Goal: Task Accomplishment & Management: Manage account settings

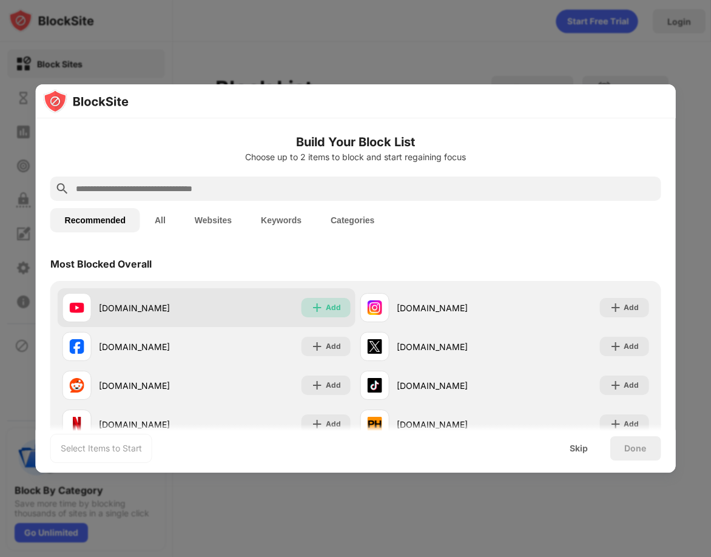
click at [315, 308] on img at bounding box center [317, 308] width 12 height 12
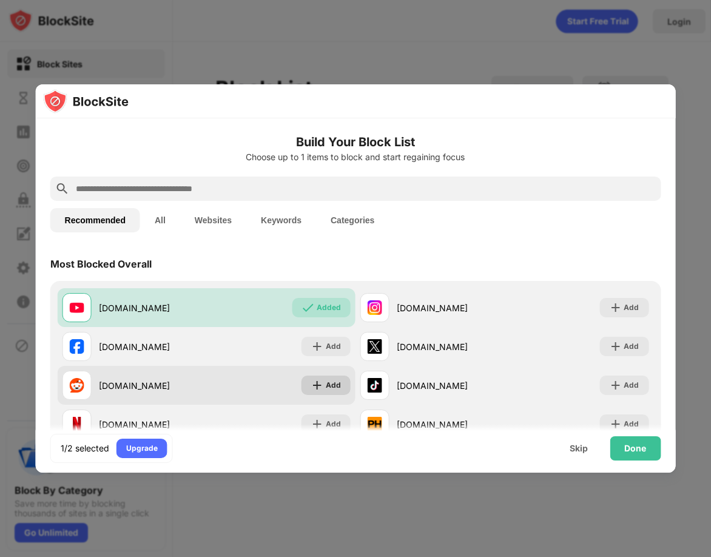
click at [331, 380] on div "Add" at bounding box center [333, 385] width 15 height 12
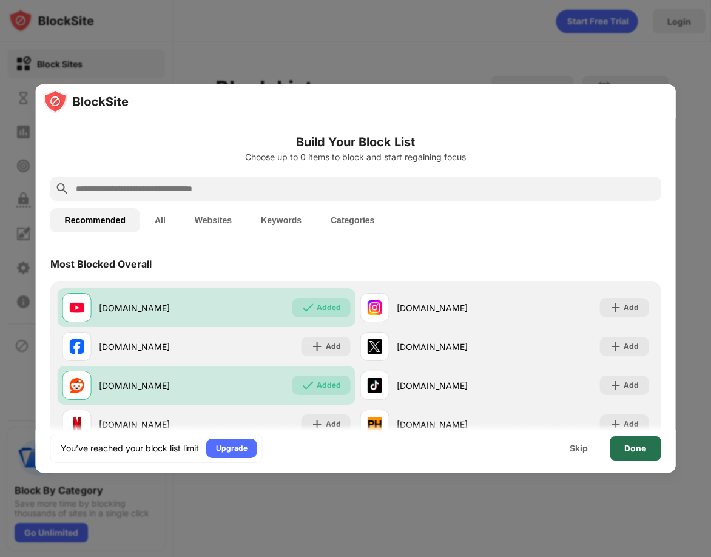
click at [645, 450] on div "Done" at bounding box center [635, 448] width 22 height 10
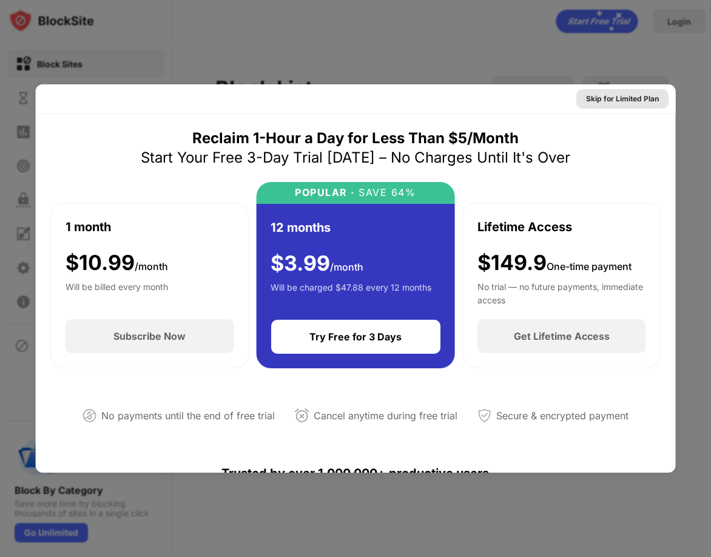
click at [615, 101] on div "Skip for Limited Plan" at bounding box center [621, 99] width 73 height 12
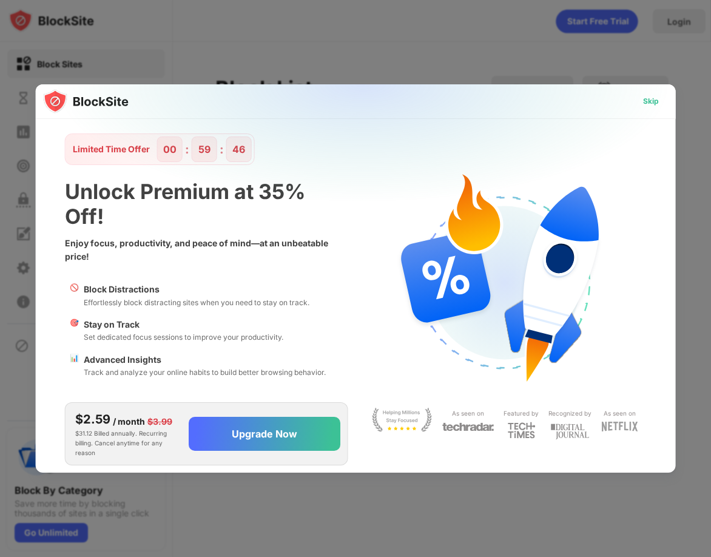
click at [642, 101] on div "Skip" at bounding box center [650, 101] width 16 height 12
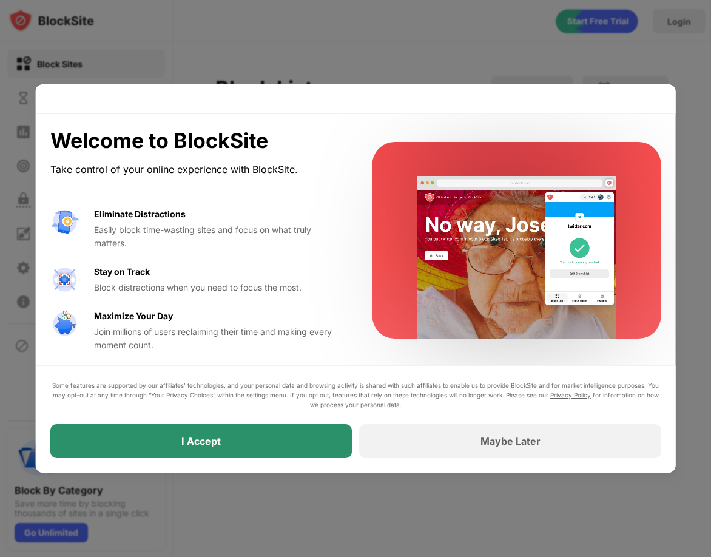
click at [322, 435] on div "I Accept" at bounding box center [201, 441] width 302 height 34
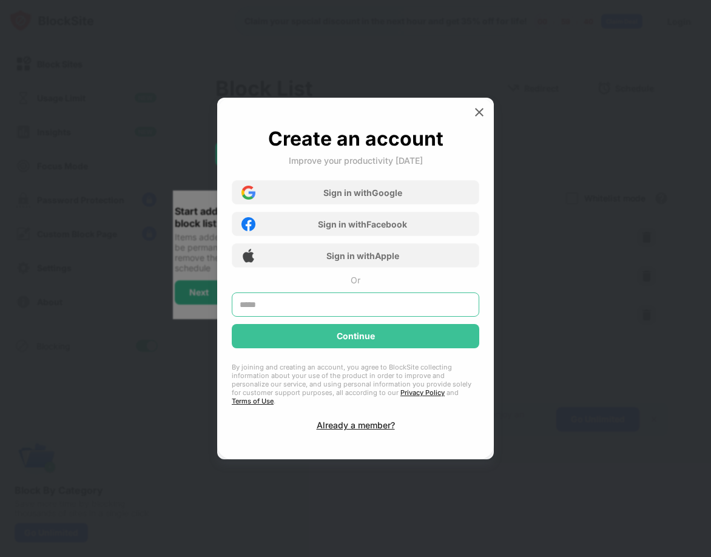
click at [367, 312] on input "text" at bounding box center [356, 304] width 248 height 24
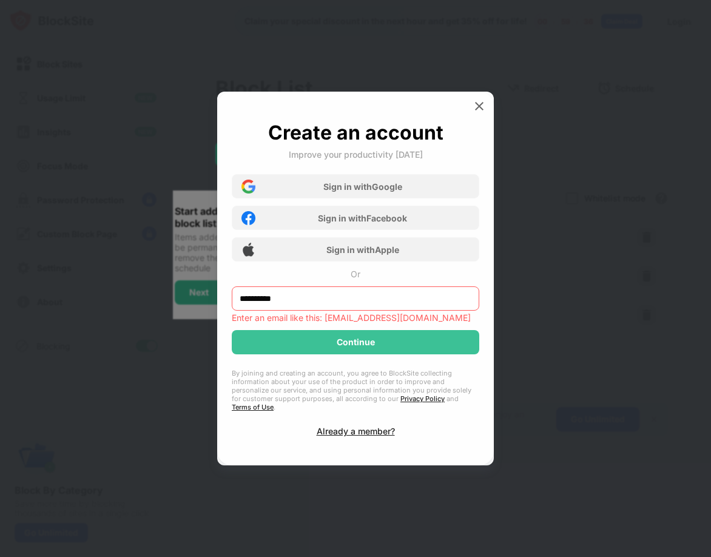
click at [377, 308] on input "**********" at bounding box center [356, 298] width 248 height 24
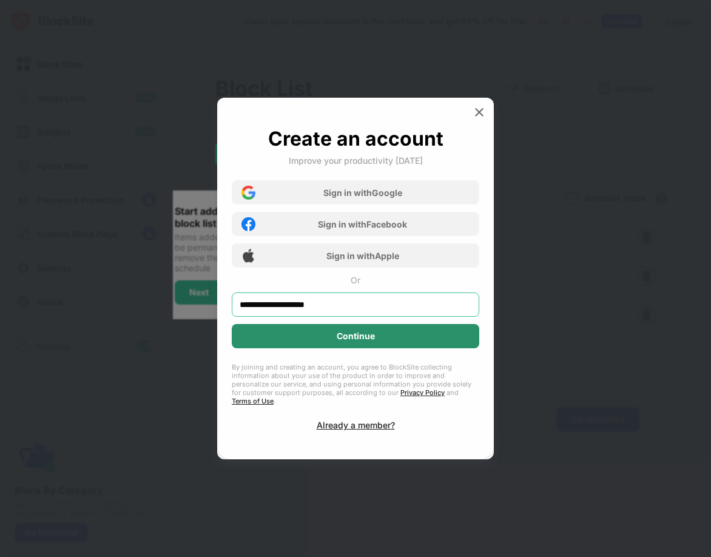
type input "**********"
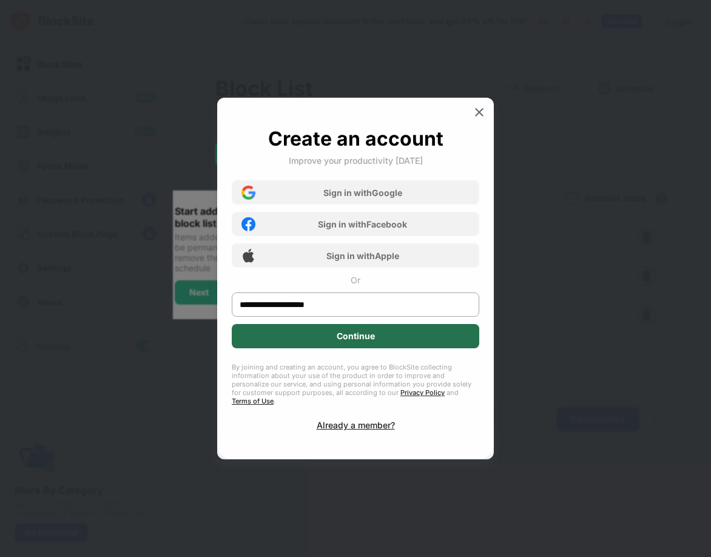
click at [389, 340] on div "Continue" at bounding box center [356, 336] width 248 height 24
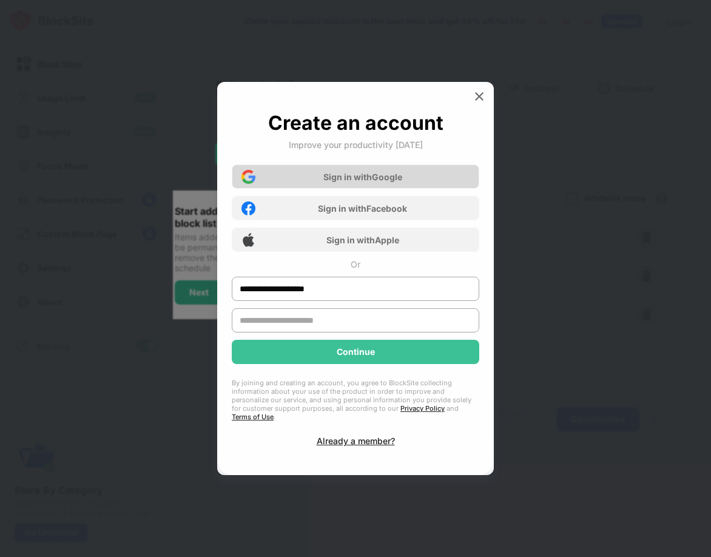
click at [370, 183] on div "Sign in with Google" at bounding box center [356, 176] width 248 height 24
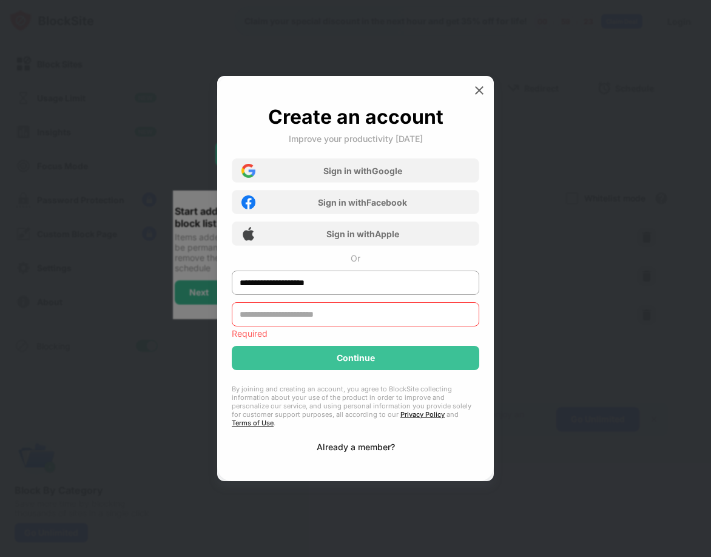
click at [336, 447] on div "Already a member?" at bounding box center [356, 447] width 78 height 10
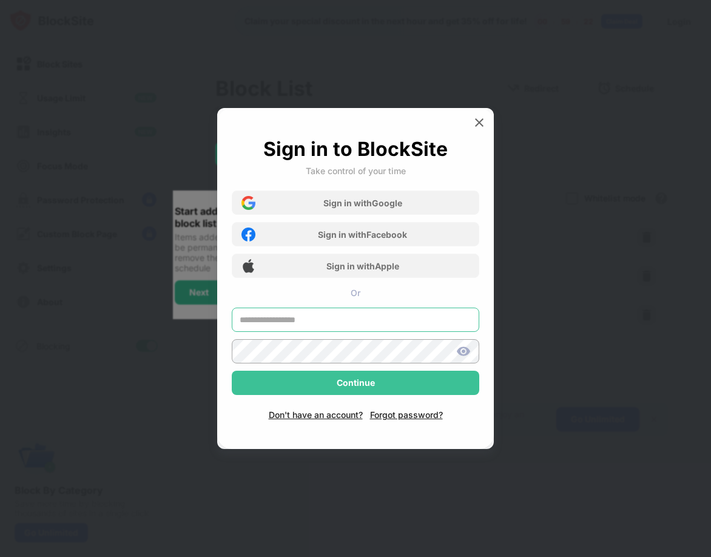
click at [292, 323] on input "text" at bounding box center [356, 320] width 248 height 24
type input "**********"
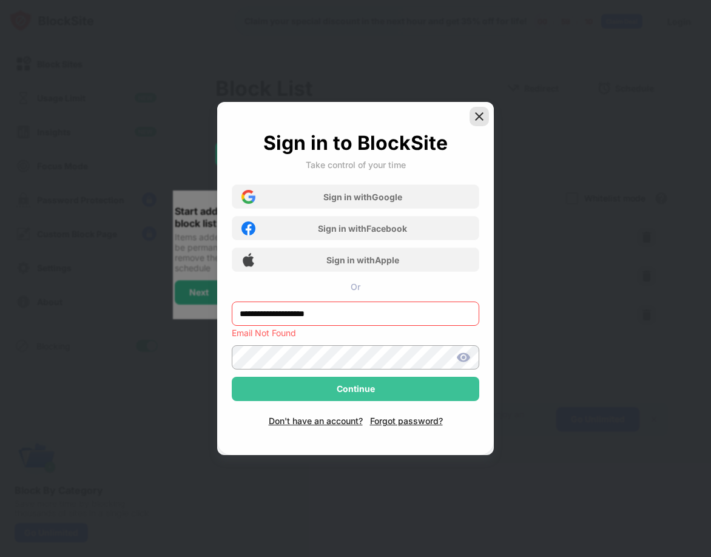
click at [480, 112] on img at bounding box center [479, 116] width 12 height 12
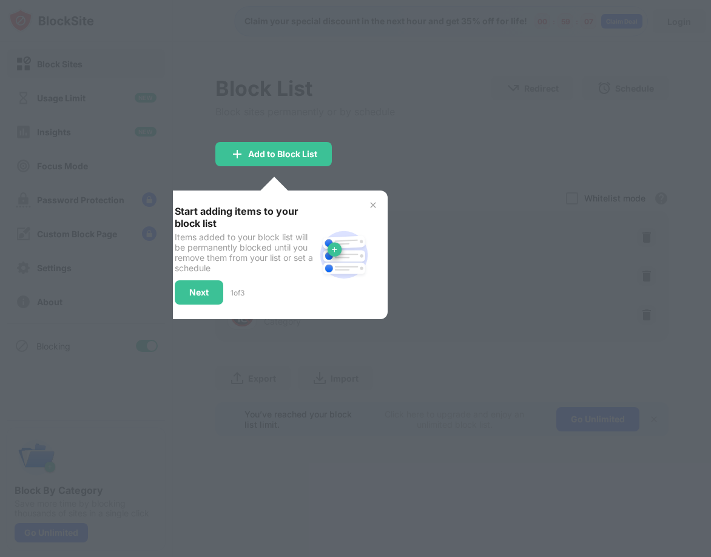
click at [373, 153] on div at bounding box center [355, 278] width 711 height 557
click at [374, 203] on img at bounding box center [373, 205] width 10 height 10
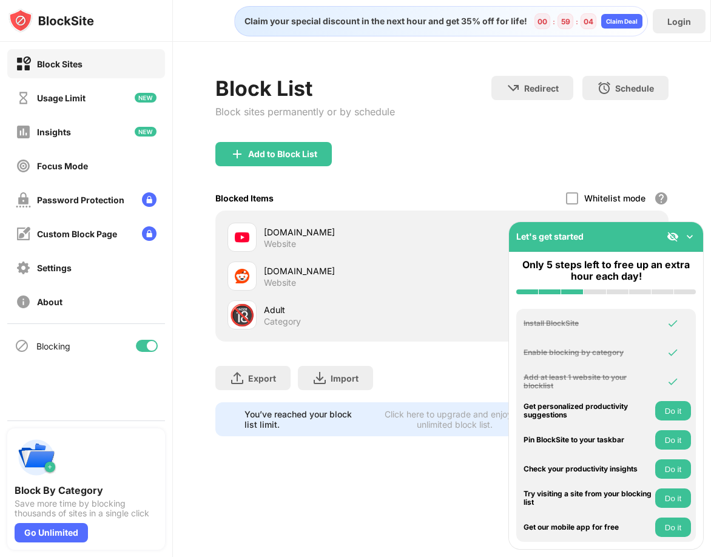
click at [696, 239] on div "Let's get started" at bounding box center [606, 237] width 194 height 30
